Goal: Task Accomplishment & Management: Manage account settings

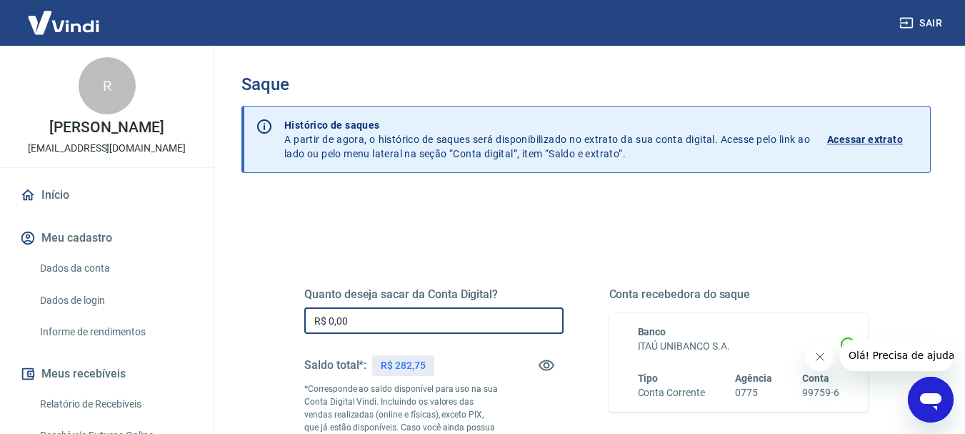
click at [454, 319] on input "R$ 0,00" at bounding box center [433, 320] width 259 height 26
type input "R$ 282,00"
click at [819, 361] on icon "Fechar mensagem da empresa" at bounding box center [819, 356] width 11 height 11
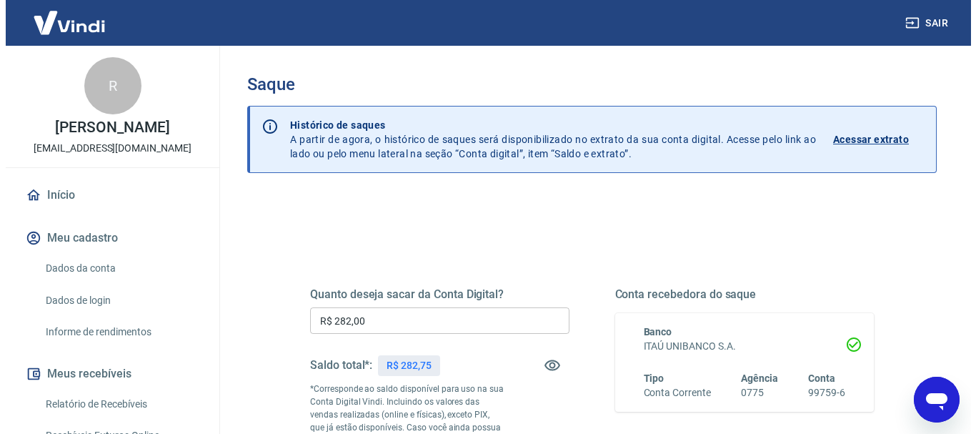
scroll to position [143, 0]
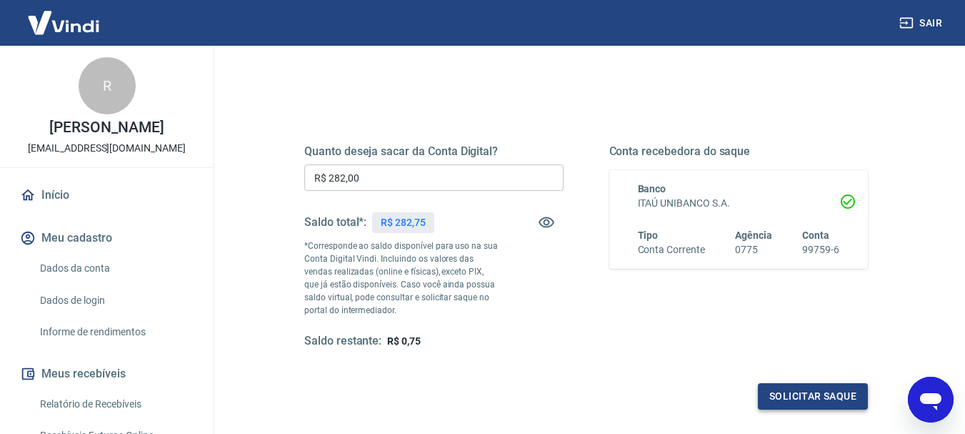
click at [792, 391] on button "Solicitar saque" at bounding box center [813, 396] width 110 height 26
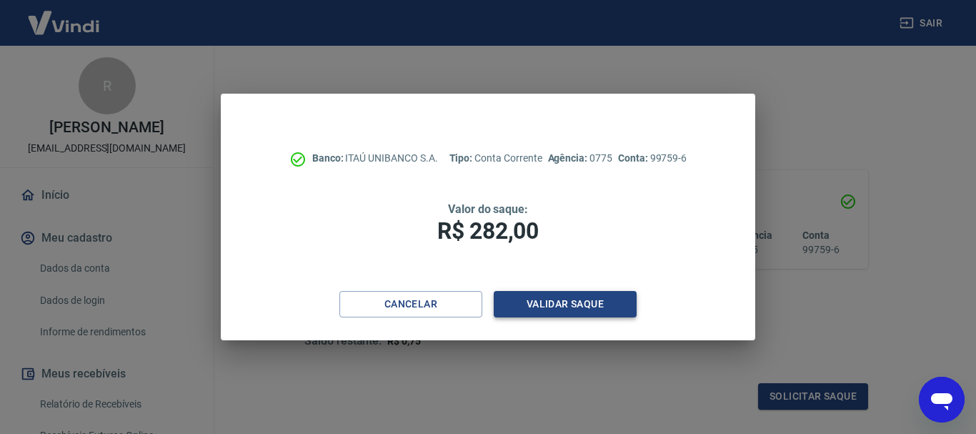
click at [584, 304] on button "Validar saque" at bounding box center [565, 304] width 143 height 26
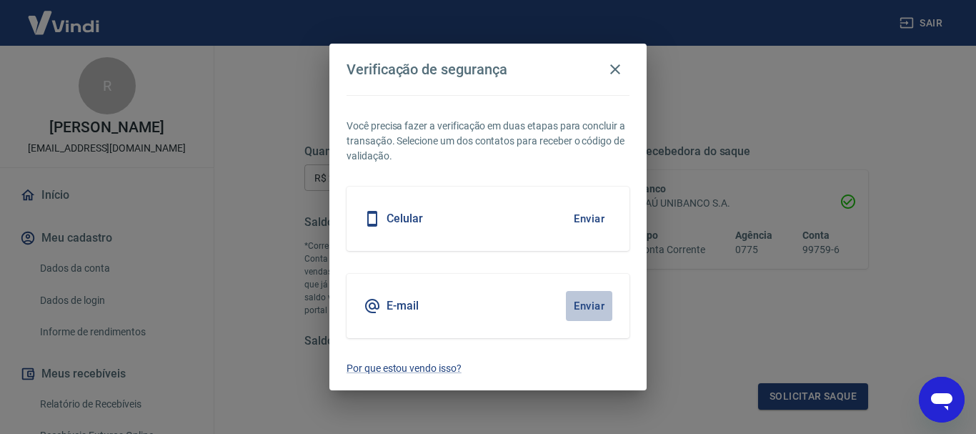
click at [584, 304] on button "Enviar" at bounding box center [589, 306] width 46 height 30
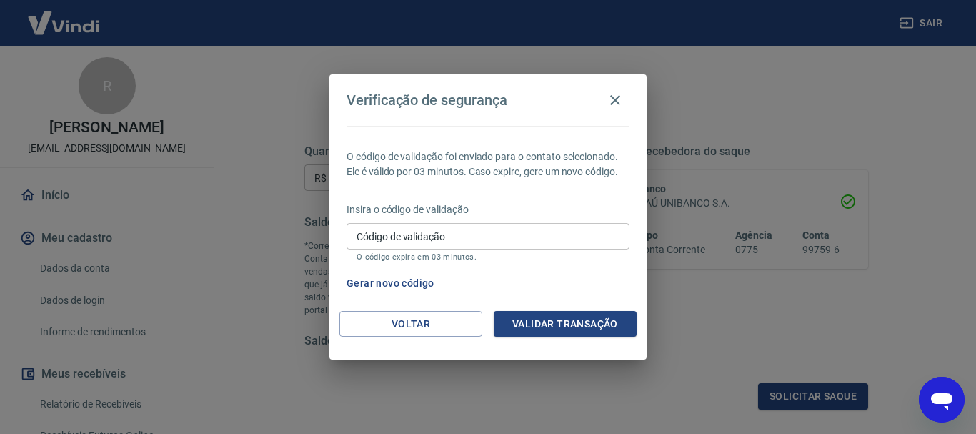
click at [520, 229] on input "Código de validação" at bounding box center [487, 236] width 283 height 26
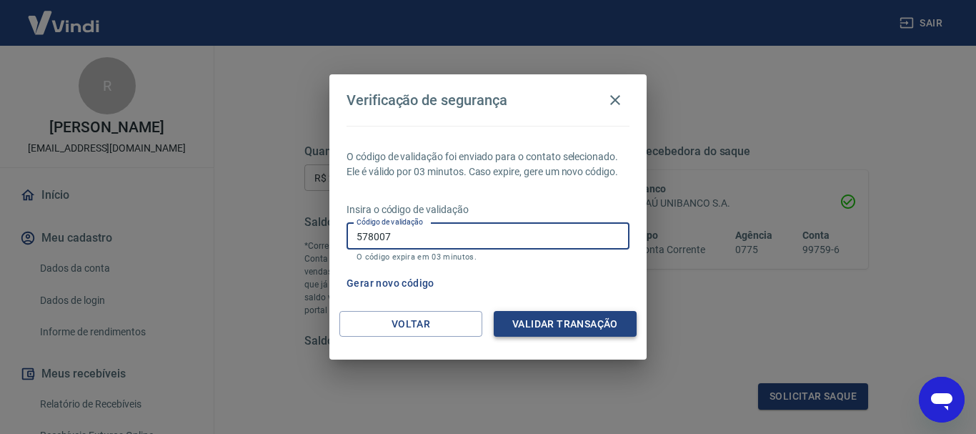
type input "578007"
click at [559, 317] on button "Validar transação" at bounding box center [565, 324] width 143 height 26
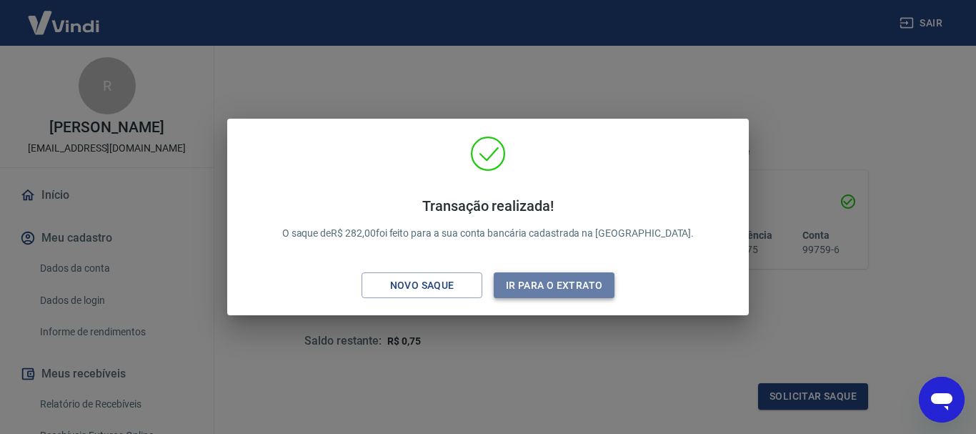
click at [546, 283] on button "Ir para o extrato" at bounding box center [554, 285] width 121 height 26
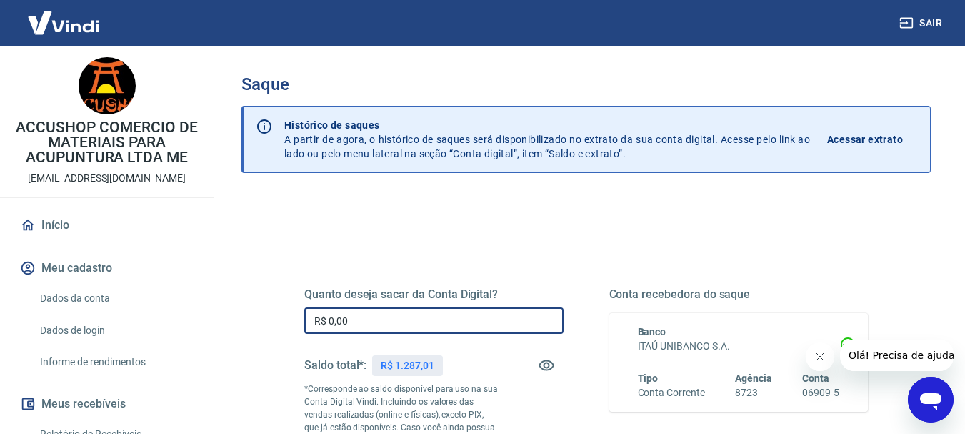
click at [379, 321] on input "R$ 0,00" at bounding box center [433, 320] width 259 height 26
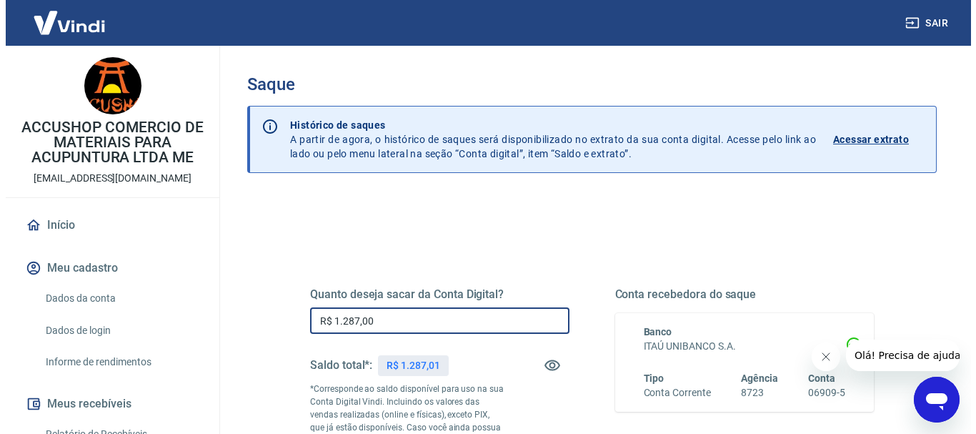
scroll to position [143, 0]
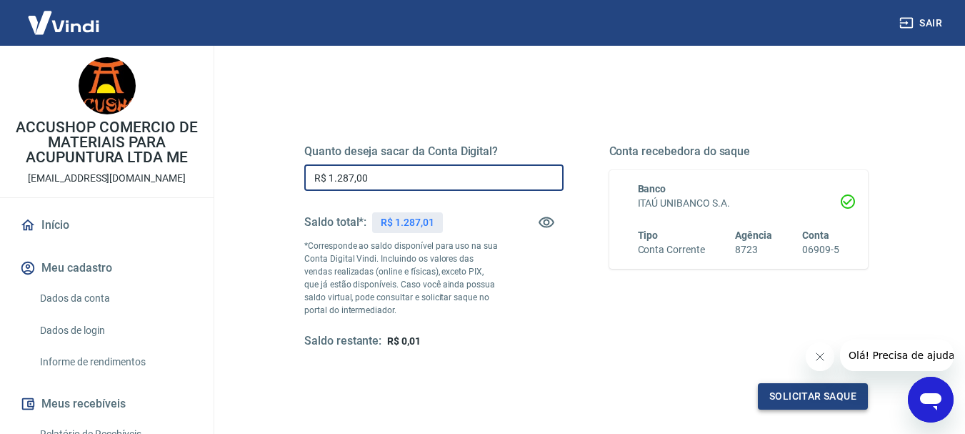
type input "R$ 1.287,00"
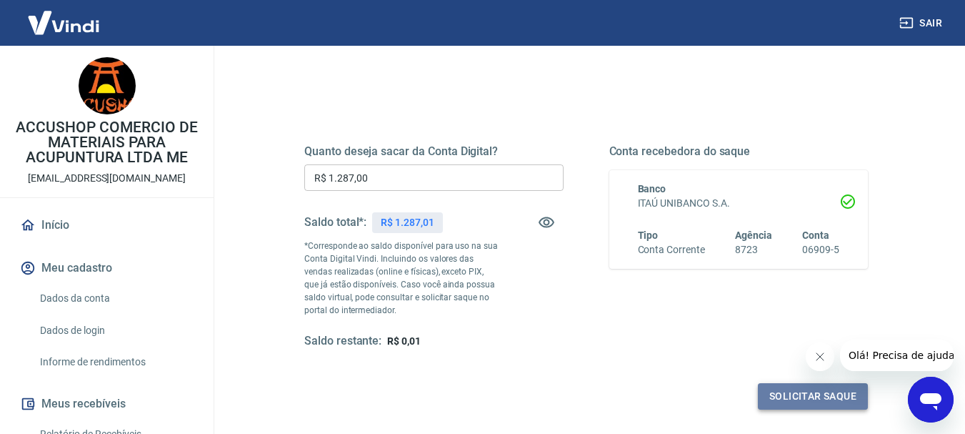
click at [831, 393] on button "Solicitar saque" at bounding box center [813, 396] width 110 height 26
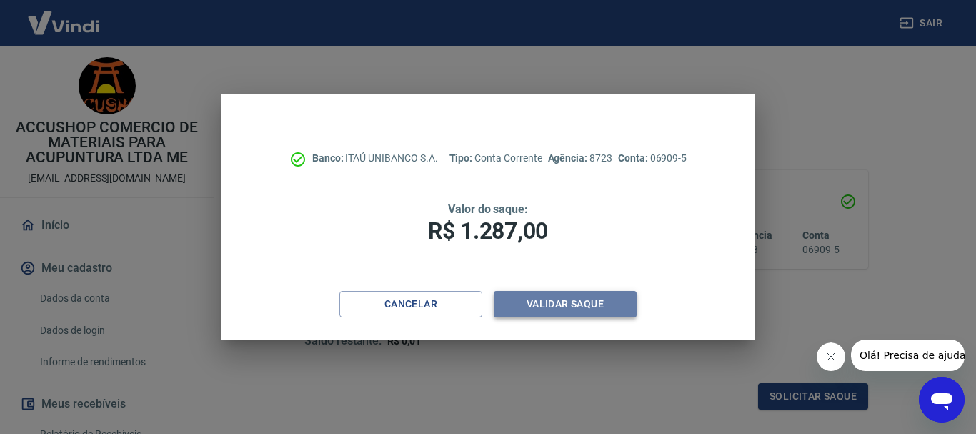
click at [599, 307] on button "Validar saque" at bounding box center [565, 304] width 143 height 26
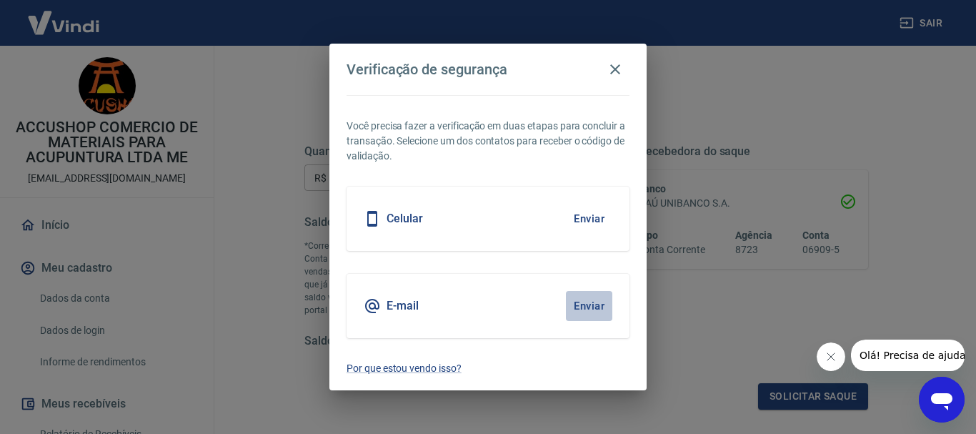
click at [599, 307] on button "Enviar" at bounding box center [589, 306] width 46 height 30
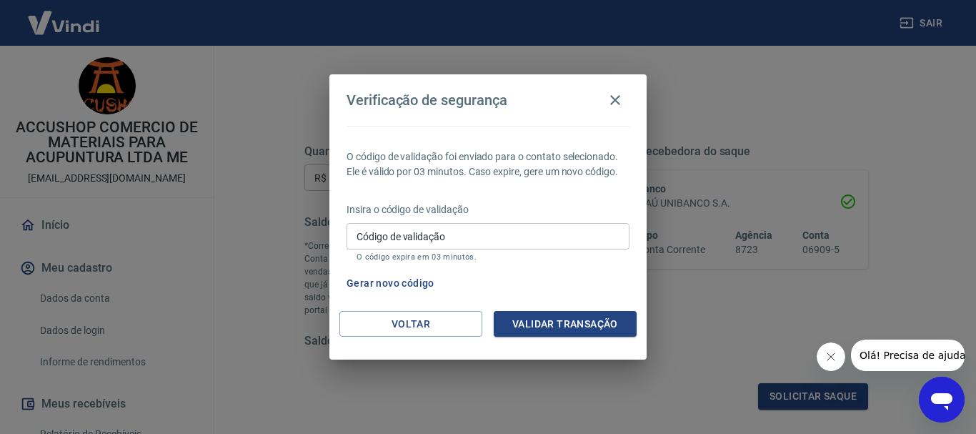
click at [423, 236] on input "Código de validação" at bounding box center [487, 236] width 283 height 26
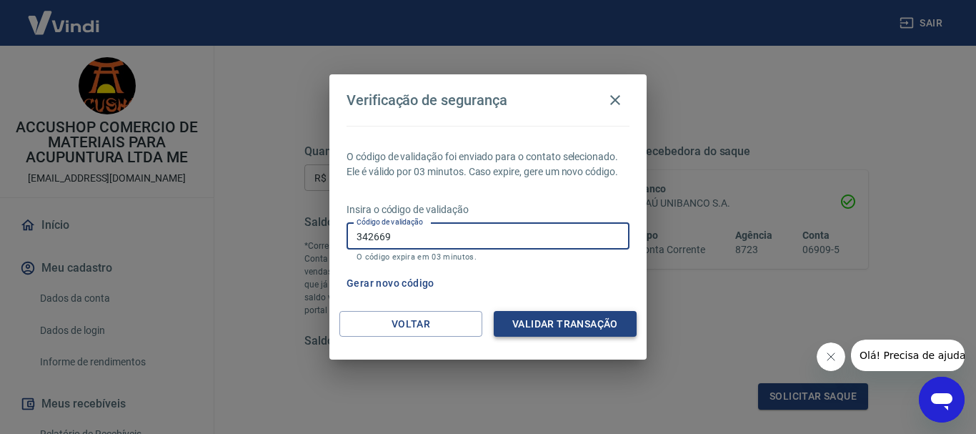
type input "342669"
click at [525, 323] on button "Validar transação" at bounding box center [565, 324] width 143 height 26
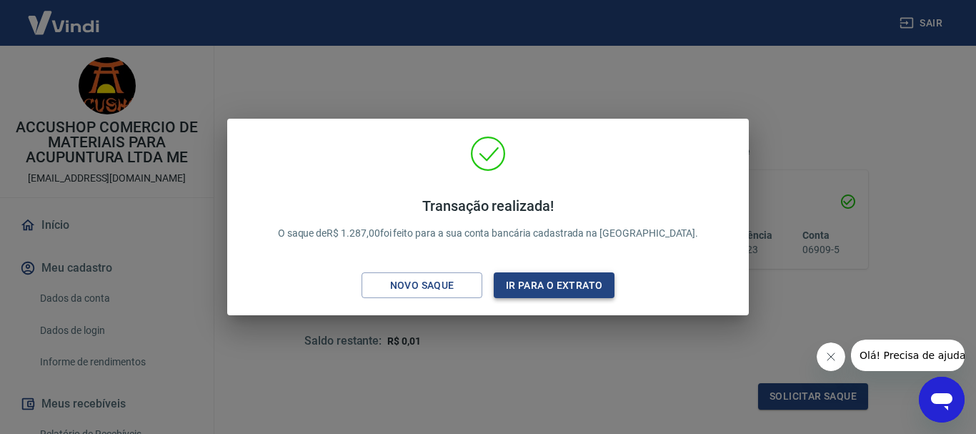
click at [565, 277] on button "Ir para o extrato" at bounding box center [554, 285] width 121 height 26
